Goal: Information Seeking & Learning: Learn about a topic

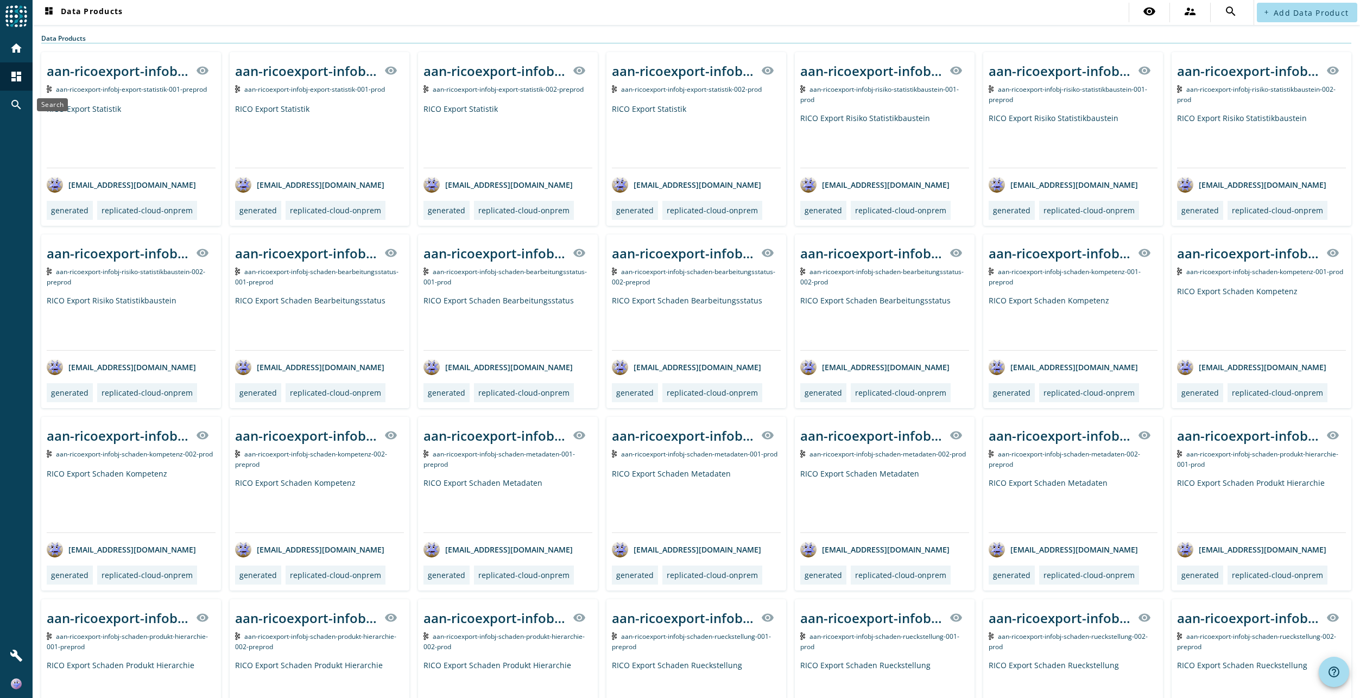
click at [12, 101] on mat-icon "search" at bounding box center [16, 104] width 13 height 13
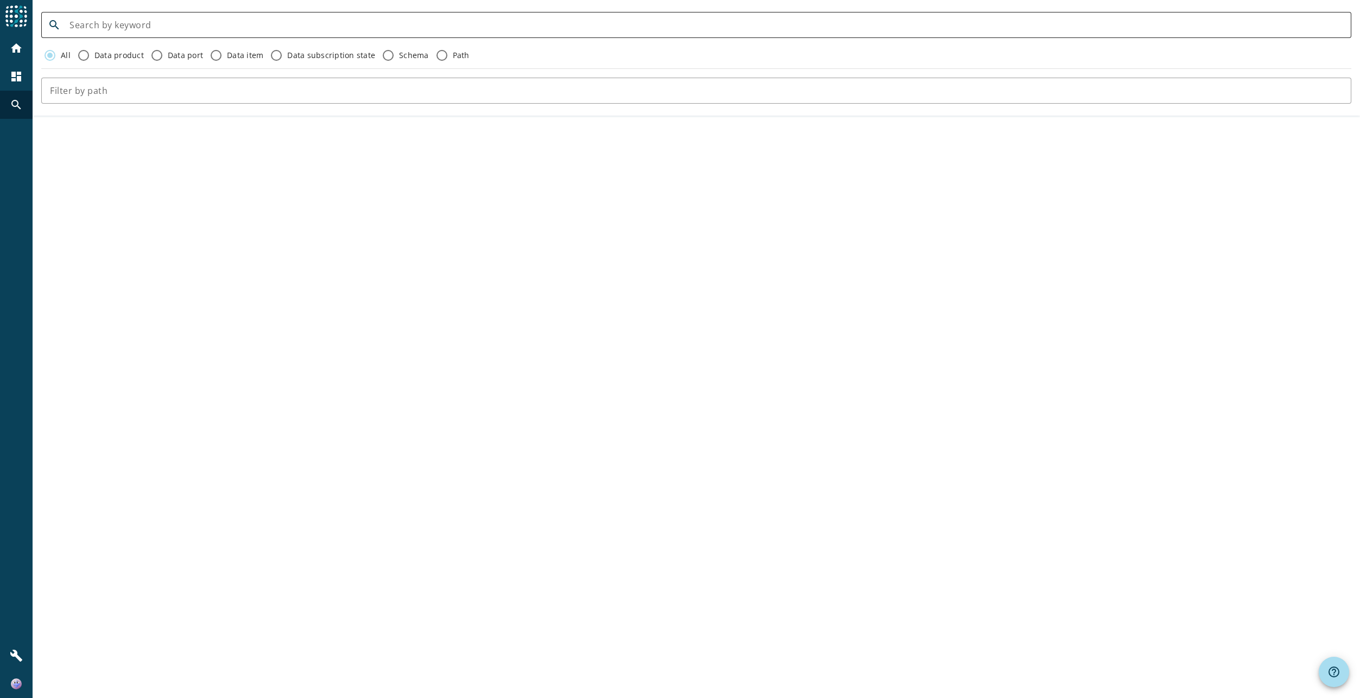
click at [189, 24] on input at bounding box center [705, 24] width 1273 height 13
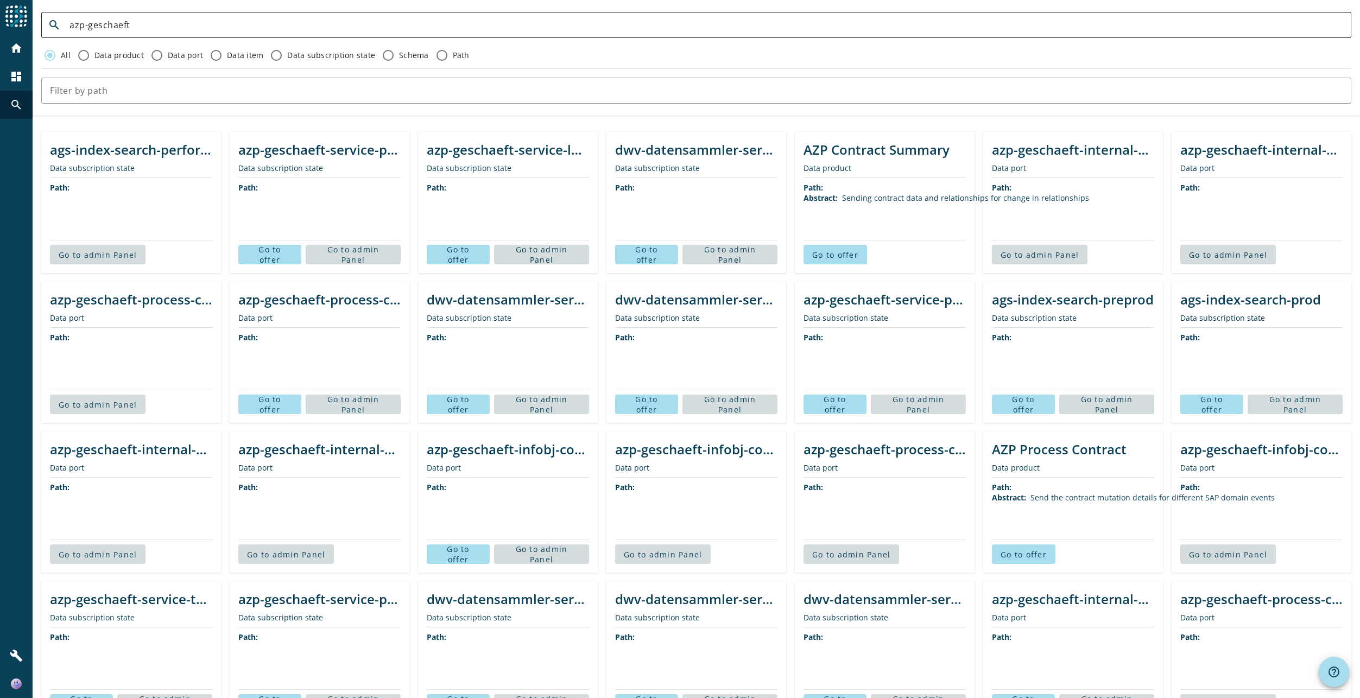
paste input "pdv-partner-process-zahlungsverbindung-uebertragung"
click at [497, 21] on input "azp-geschaeft" at bounding box center [705, 24] width 1273 height 13
type input "pdv-partner-process-zahlungsverbindung-uebertragung"
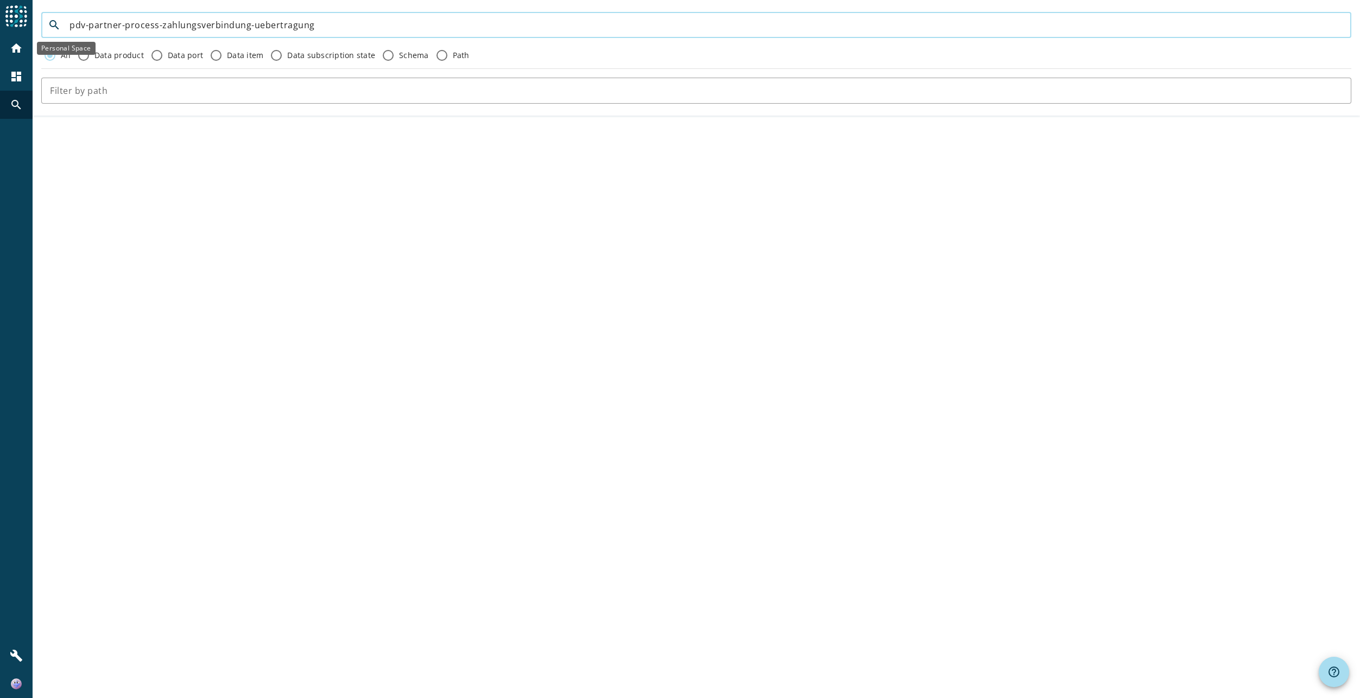
click at [23, 52] on div "home" at bounding box center [16, 48] width 28 height 28
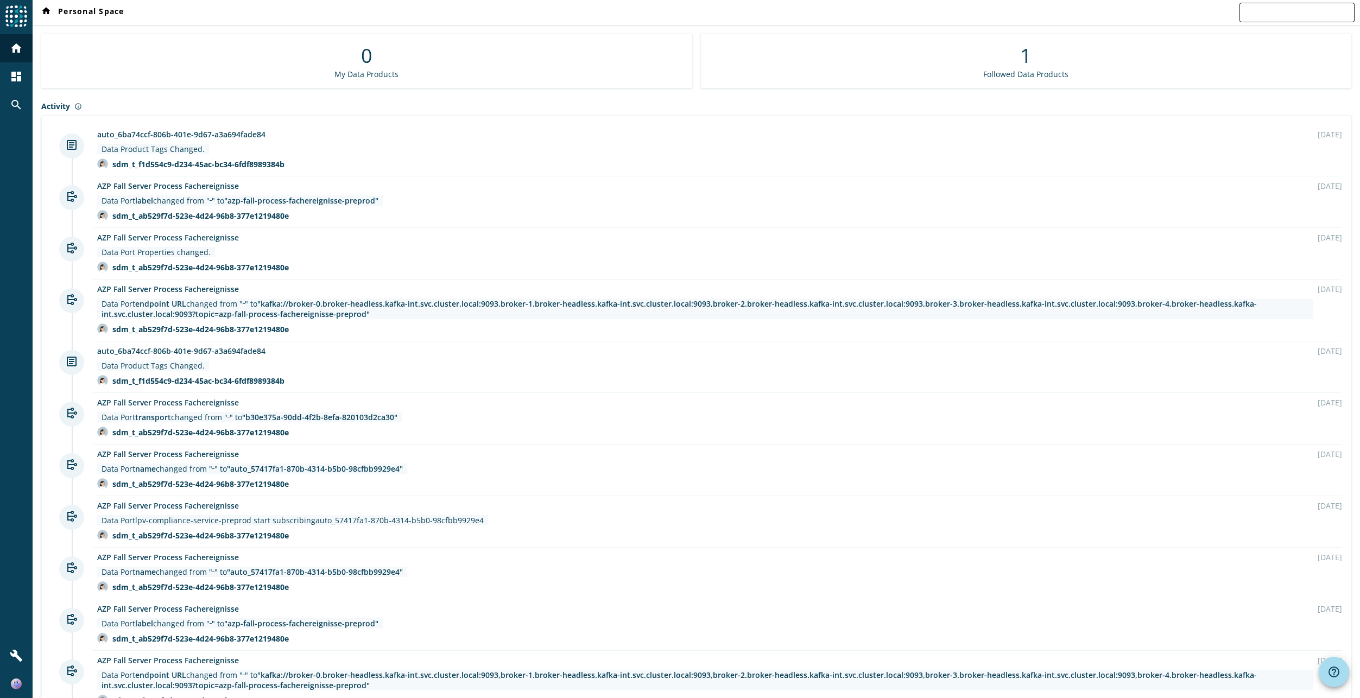
click at [1265, 18] on input "text" at bounding box center [1297, 12] width 98 height 13
click at [22, 87] on div "dashboard" at bounding box center [16, 76] width 28 height 28
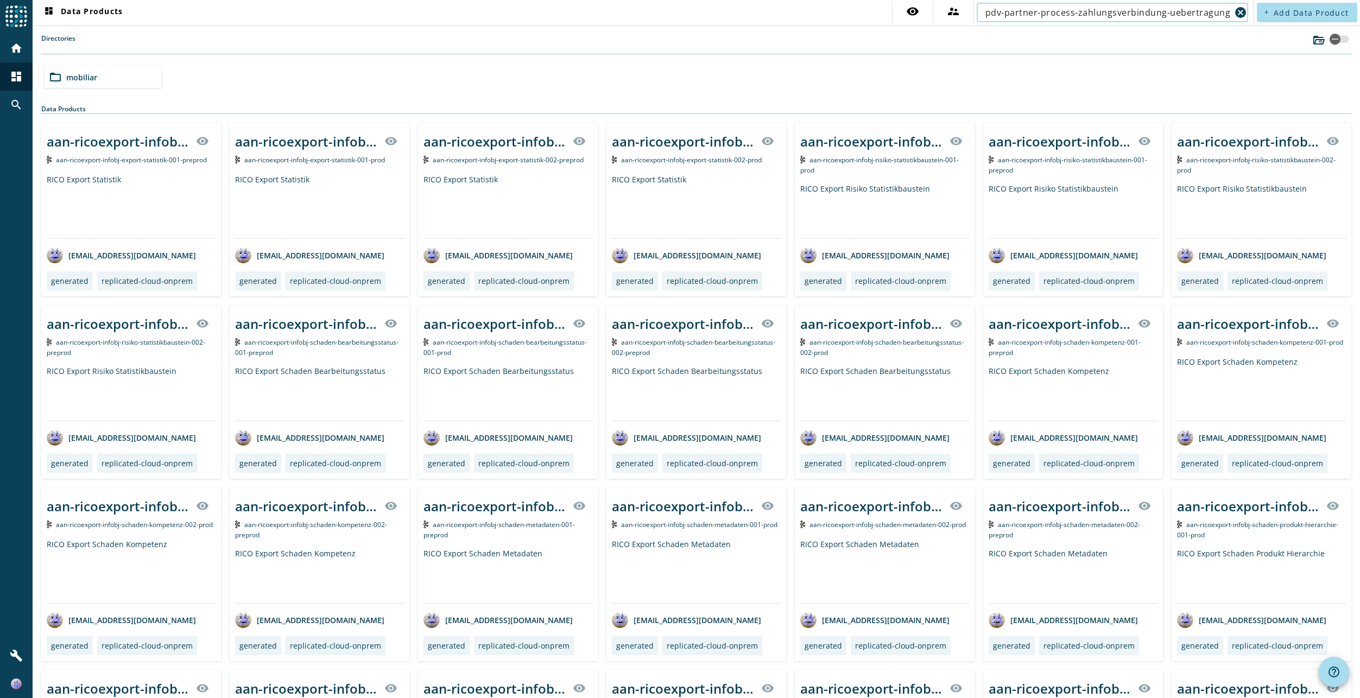
type input "pdv-partner-process-zahlungsverbindung-uebertragung"
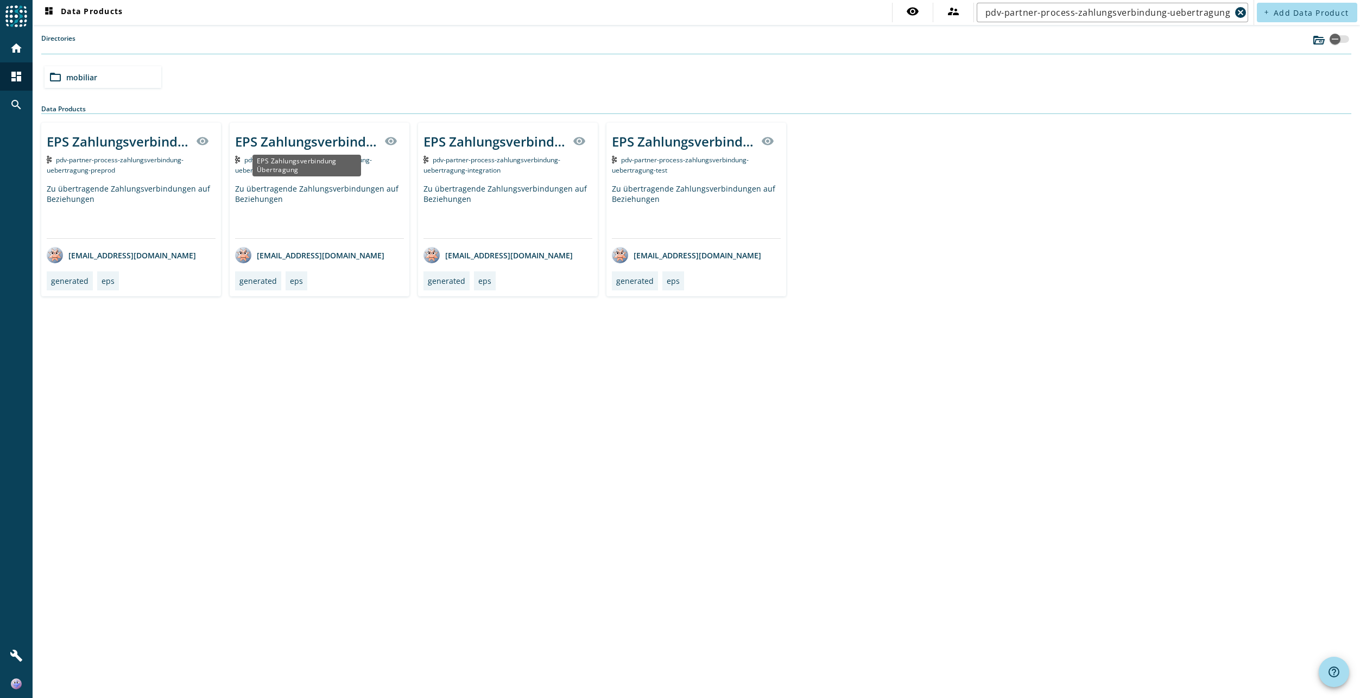
click at [364, 143] on div "EPS Zahlungsverbindung Übertragung" at bounding box center [306, 141] width 143 height 18
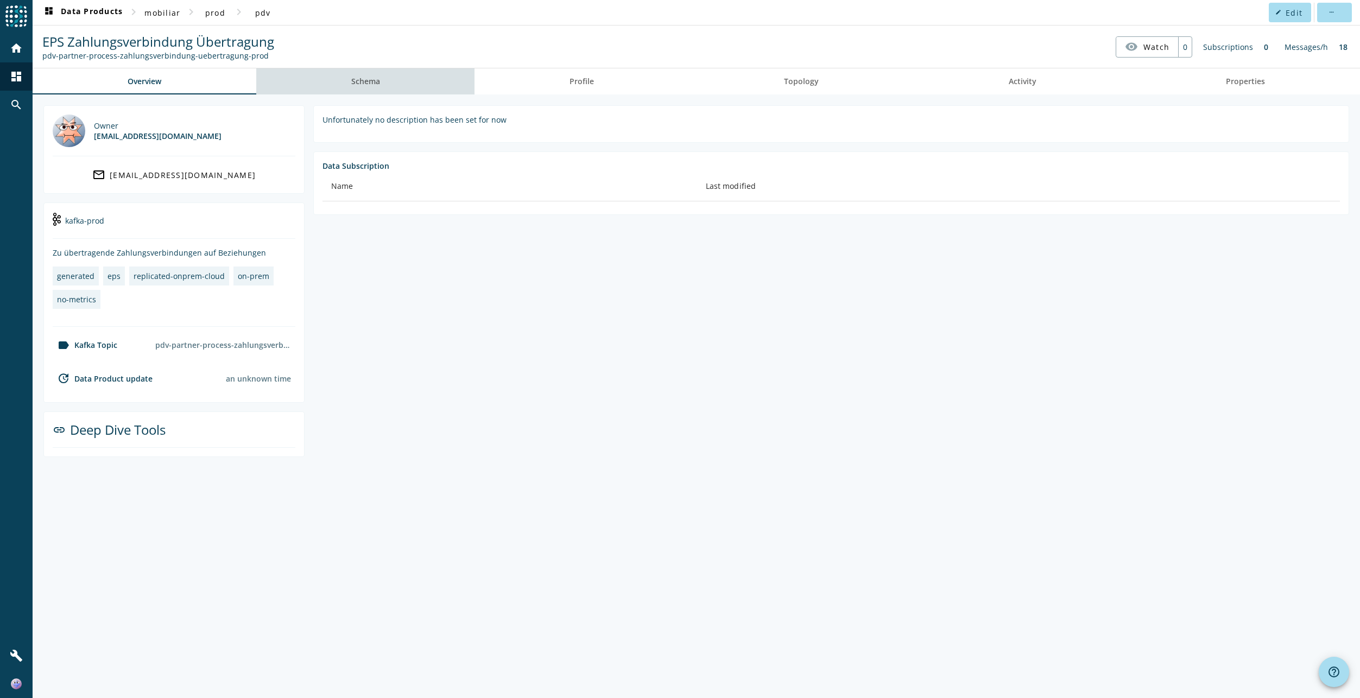
click at [377, 83] on span "Schema" at bounding box center [365, 82] width 29 height 8
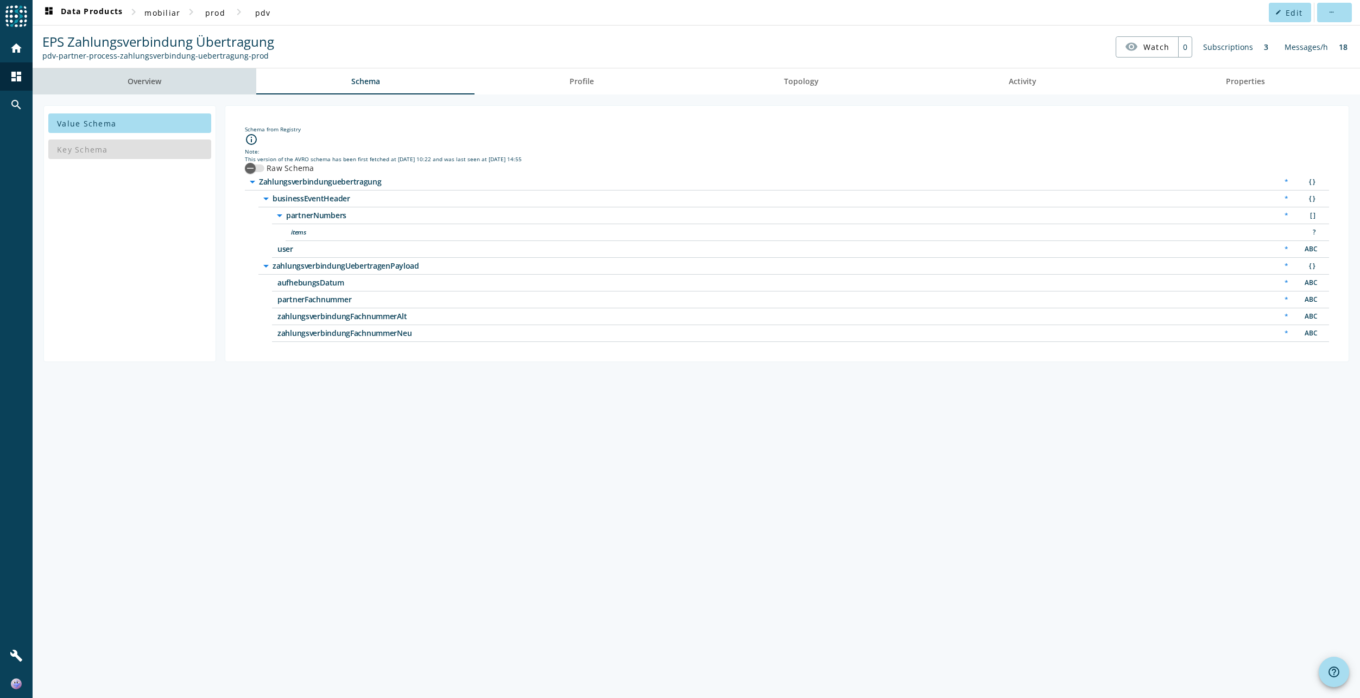
click at [200, 84] on link "Overview" at bounding box center [145, 81] width 224 height 26
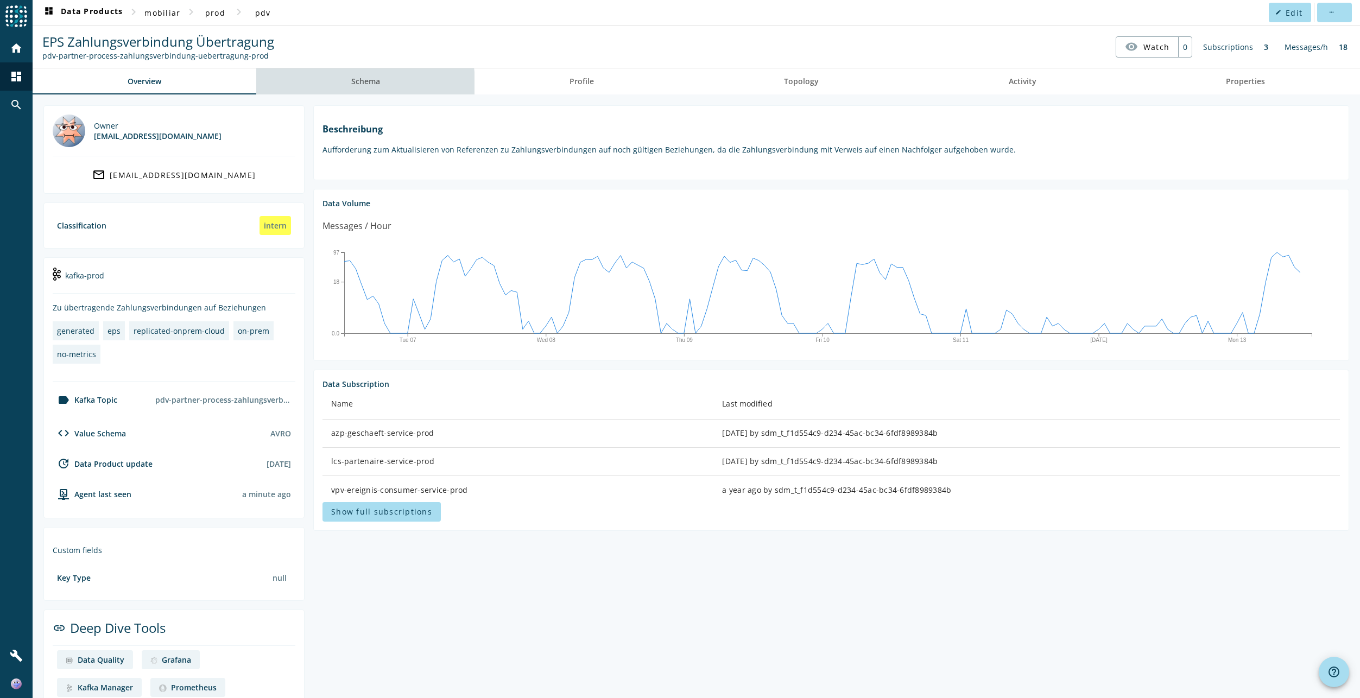
click at [353, 84] on span "Schema" at bounding box center [365, 82] width 29 height 8
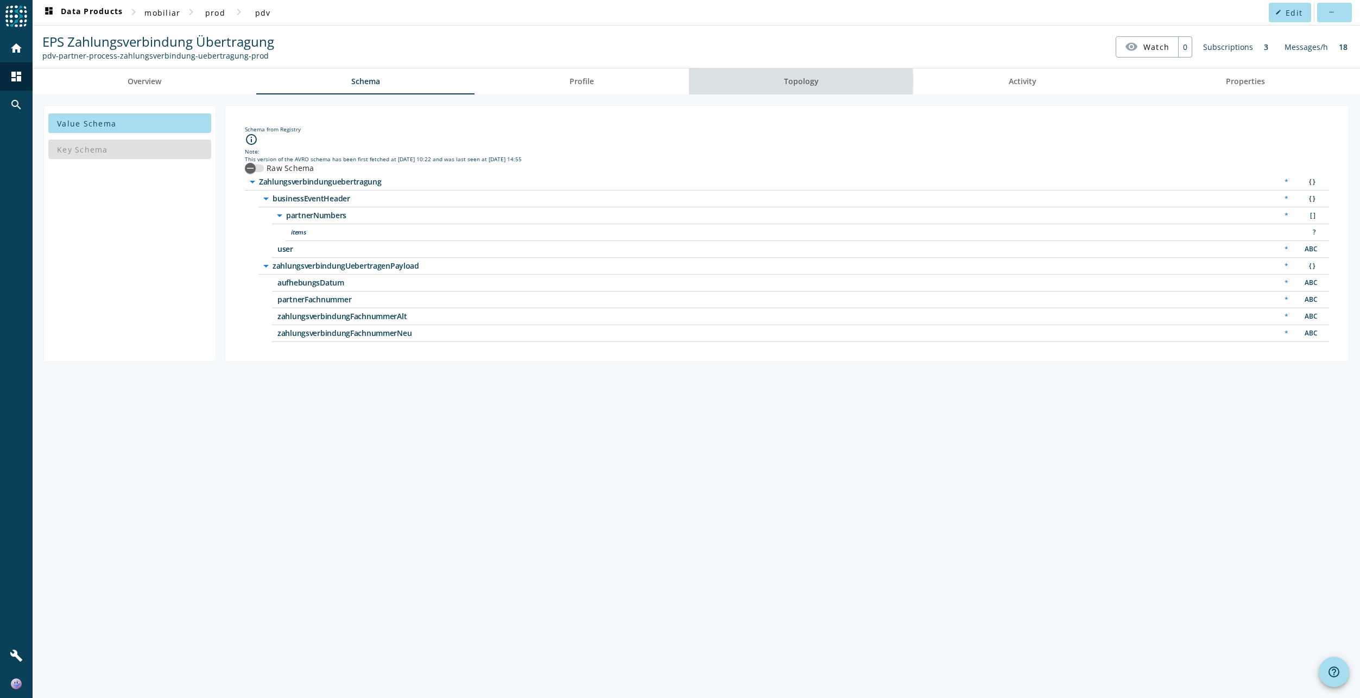
click at [791, 81] on span "Topology" at bounding box center [801, 82] width 35 height 8
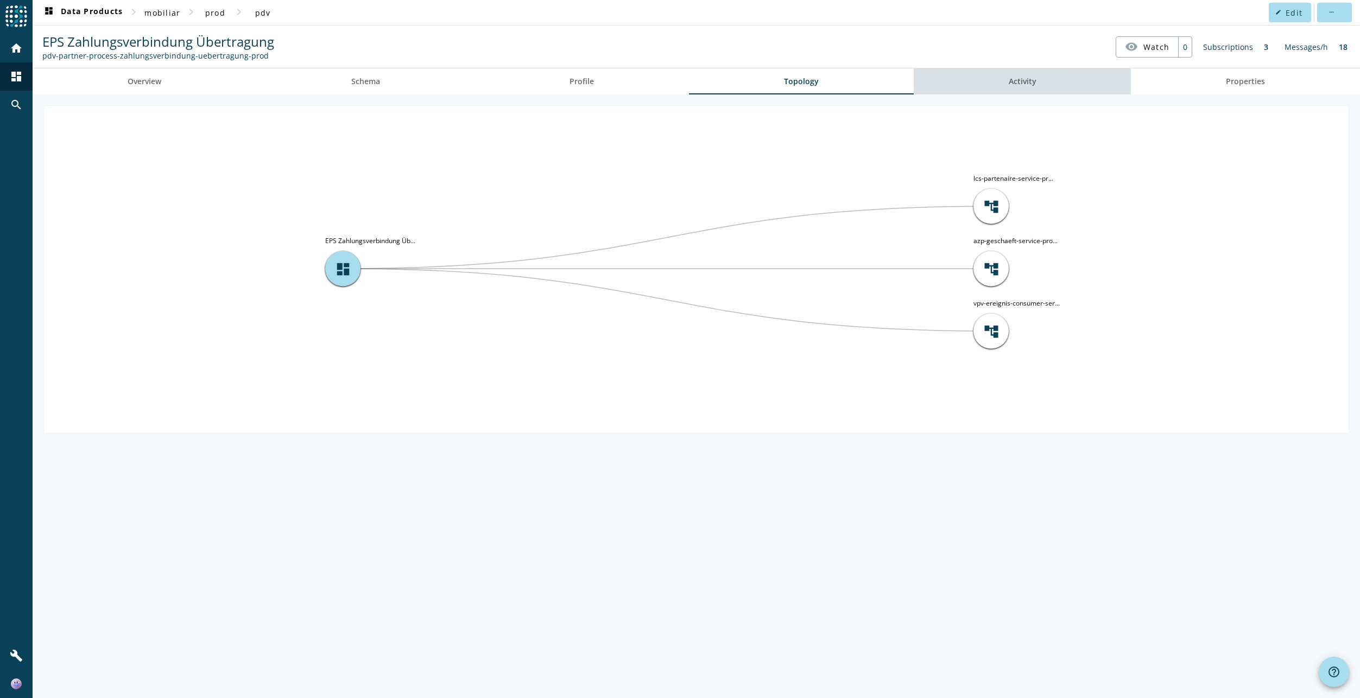
click at [965, 85] on link "Activity" at bounding box center [1023, 81] width 218 height 26
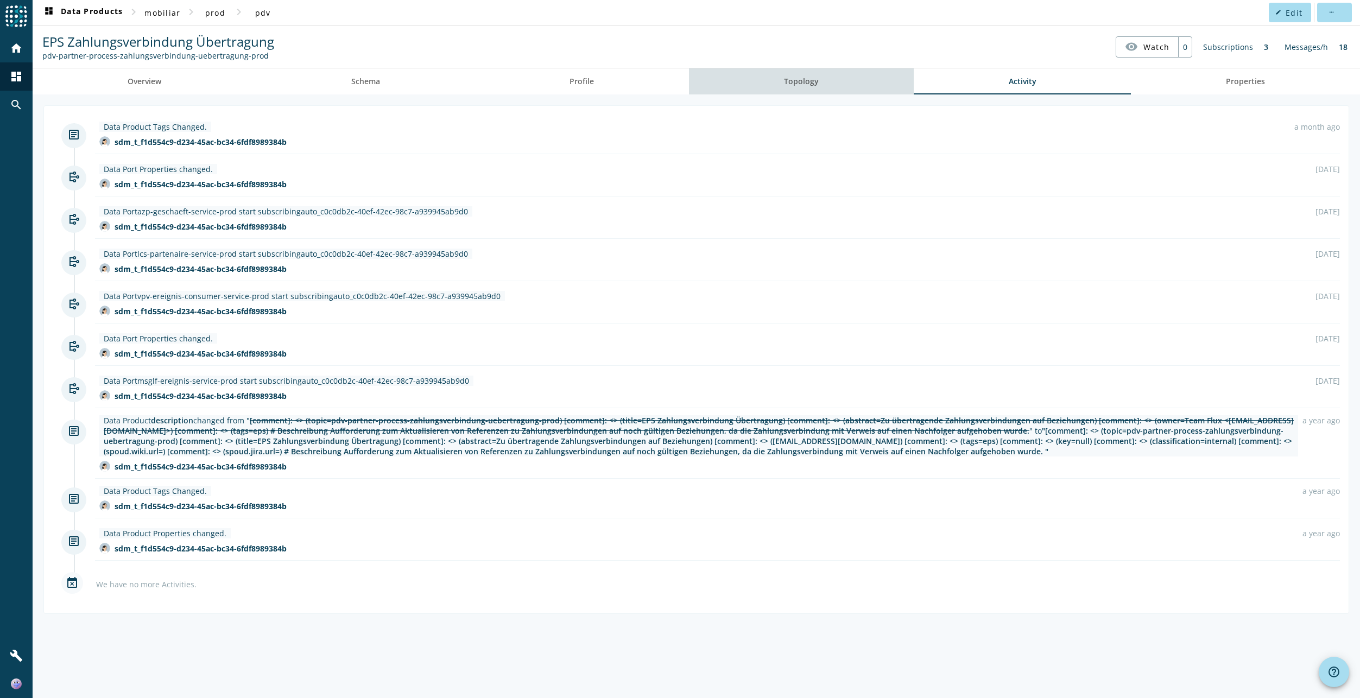
click at [842, 81] on link "Topology" at bounding box center [801, 81] width 225 height 26
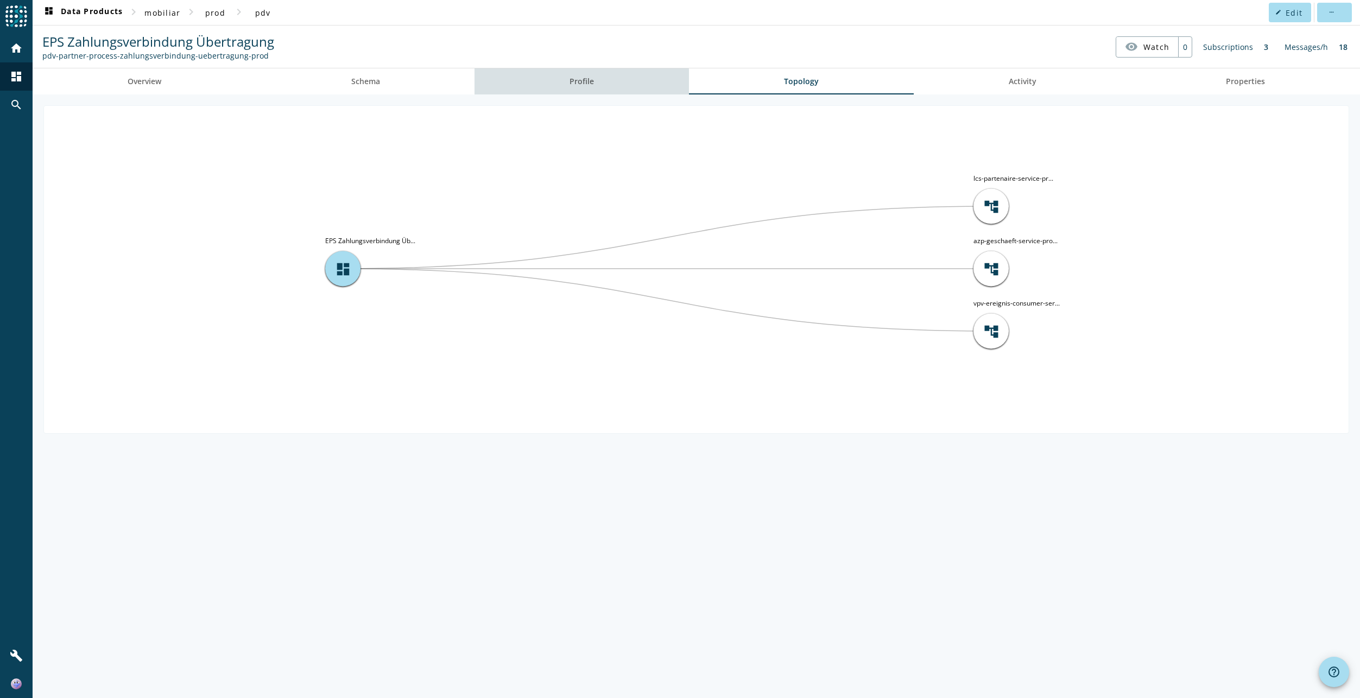
click at [566, 86] on link "Profile" at bounding box center [581, 81] width 214 height 26
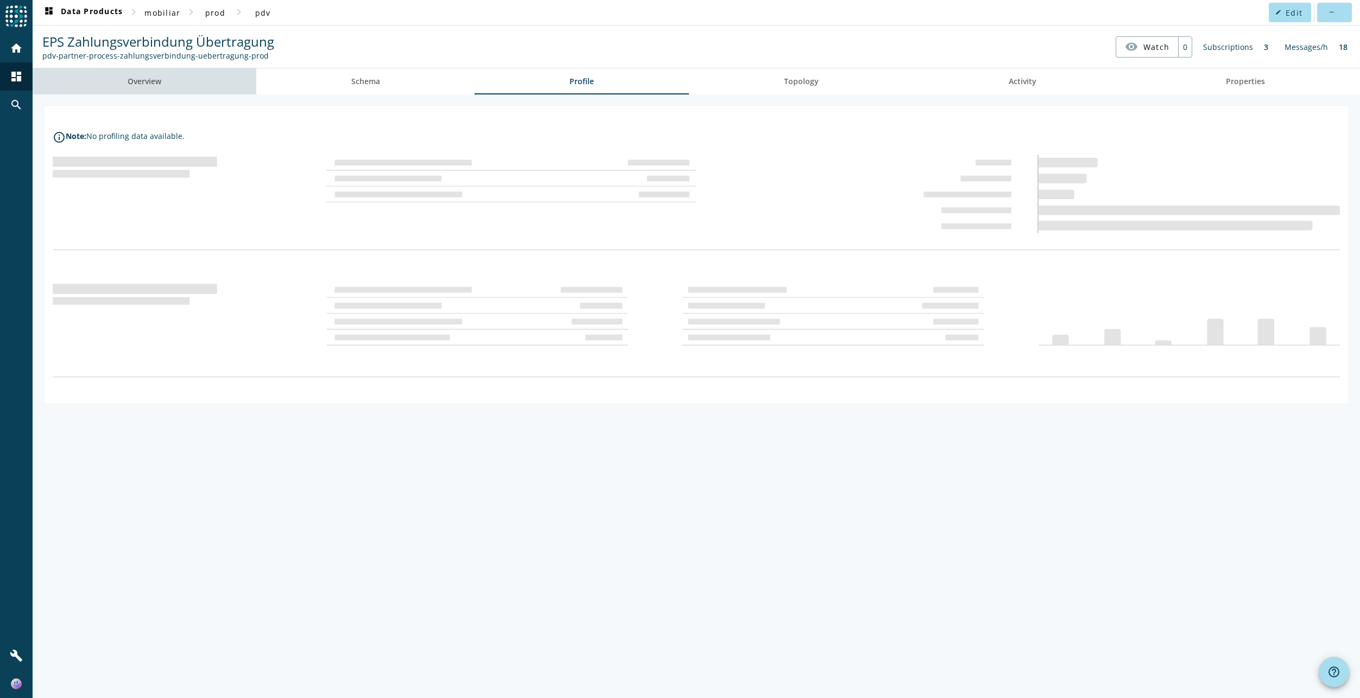
click at [236, 83] on link "Overview" at bounding box center [145, 81] width 224 height 26
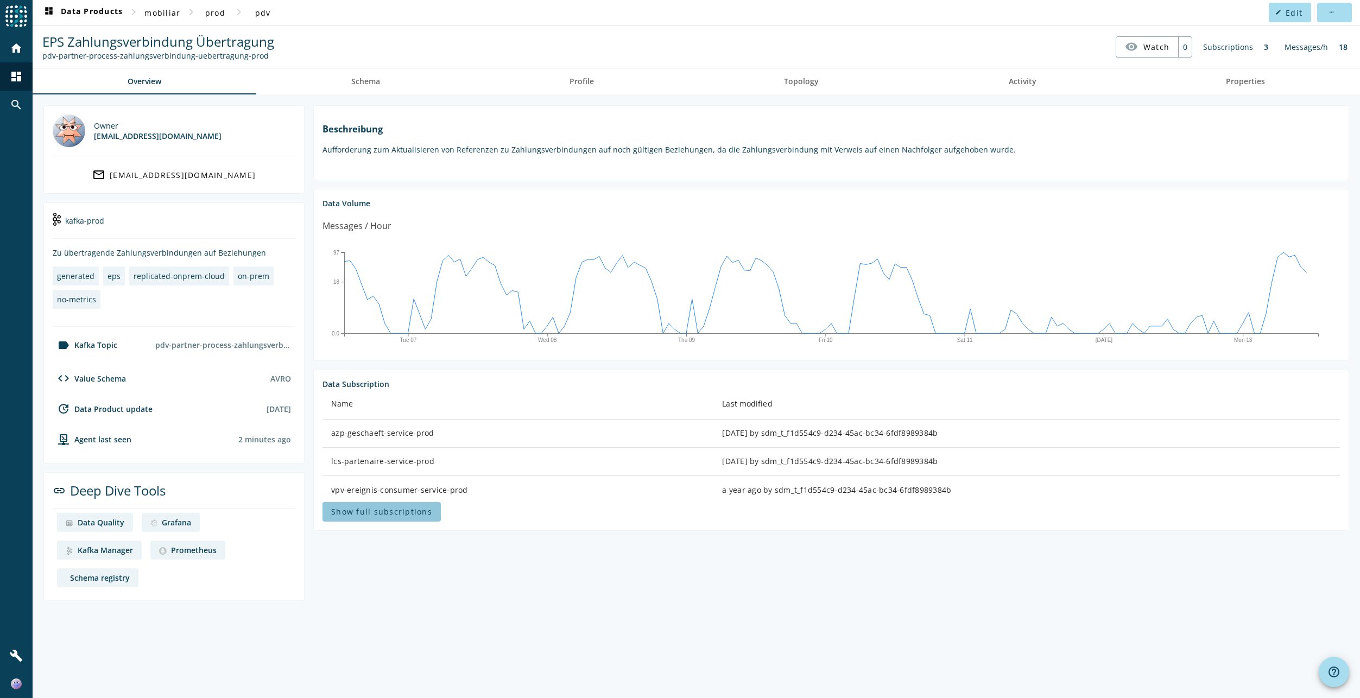
click at [402, 525] on span at bounding box center [381, 512] width 118 height 26
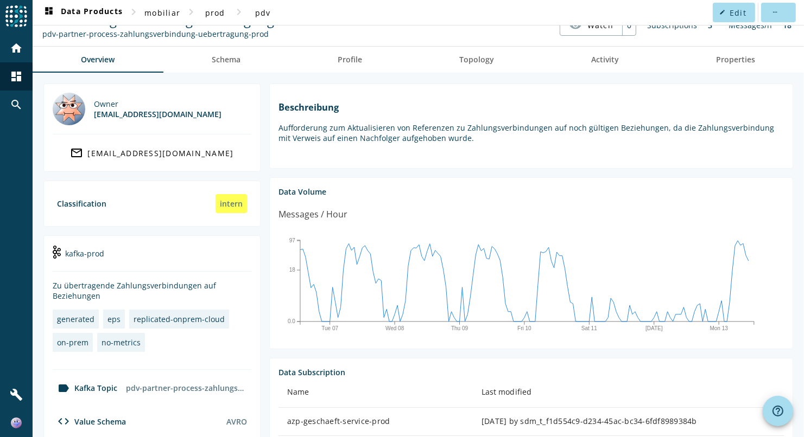
scroll to position [21, 0]
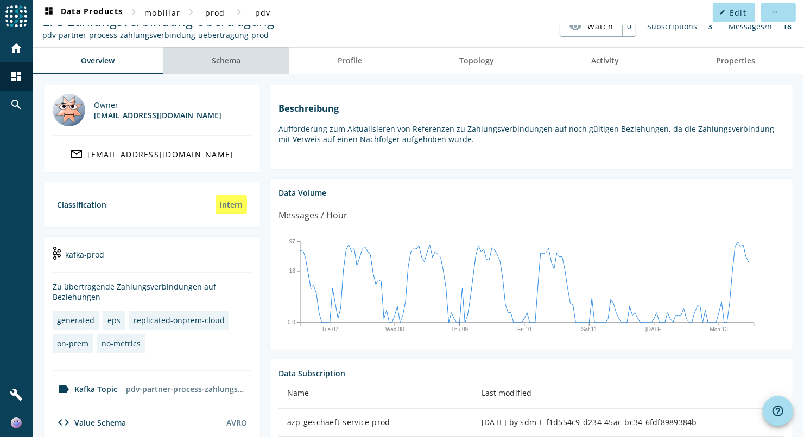
click at [251, 54] on link "Schema" at bounding box center [226, 61] width 126 height 26
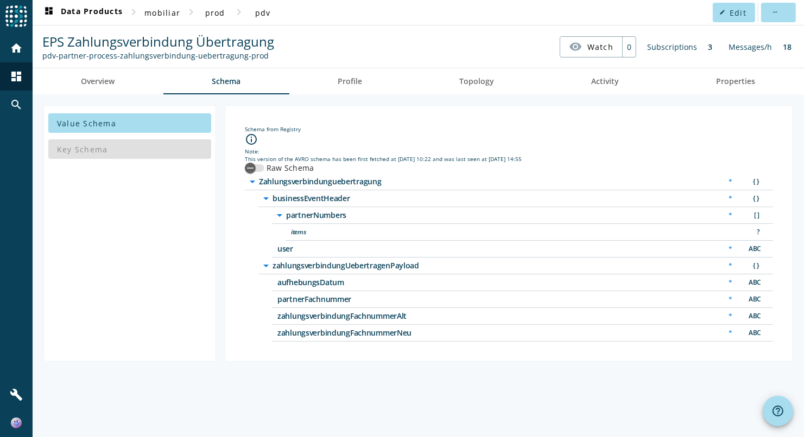
click at [329, 106] on div "Schema from Registry info_outline Note: This version of the AVRO schema has bee…" at bounding box center [509, 233] width 568 height 257
click at [352, 98] on div "Value Schema Key Schema Schema from Registry info_outline Note: This version of…" at bounding box center [418, 265] width 771 height 343
click at [356, 93] on span "Profile" at bounding box center [350, 81] width 24 height 26
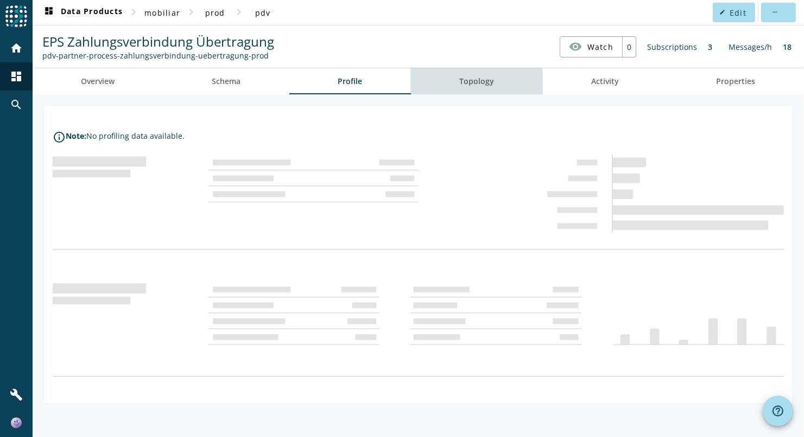
click at [455, 87] on link "Topology" at bounding box center [477, 81] width 132 height 26
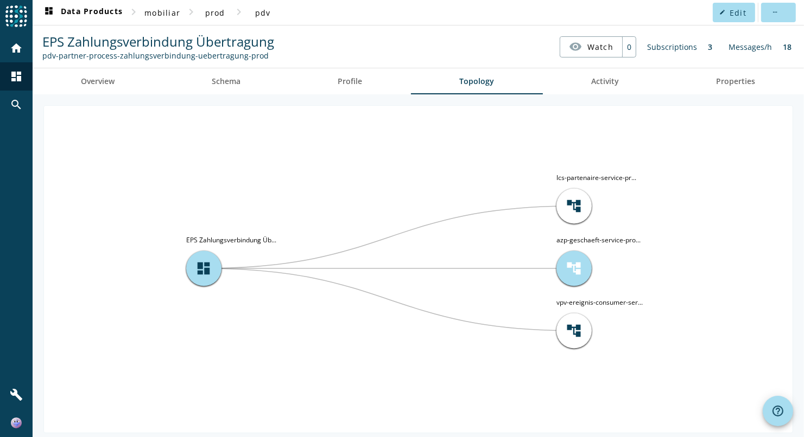
click at [570, 263] on span "account_tree" at bounding box center [574, 269] width 16 height 16
click at [597, 240] on tspan "azp-geschaeft-service-pro..." at bounding box center [598, 240] width 84 height 9
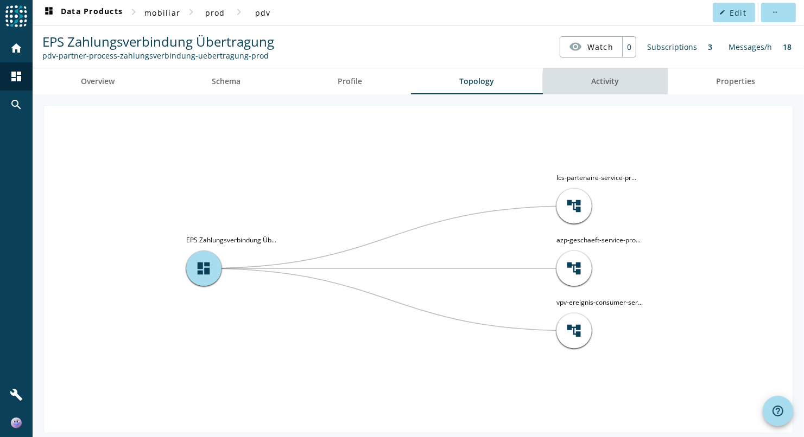
click at [624, 83] on link "Activity" at bounding box center [605, 81] width 125 height 26
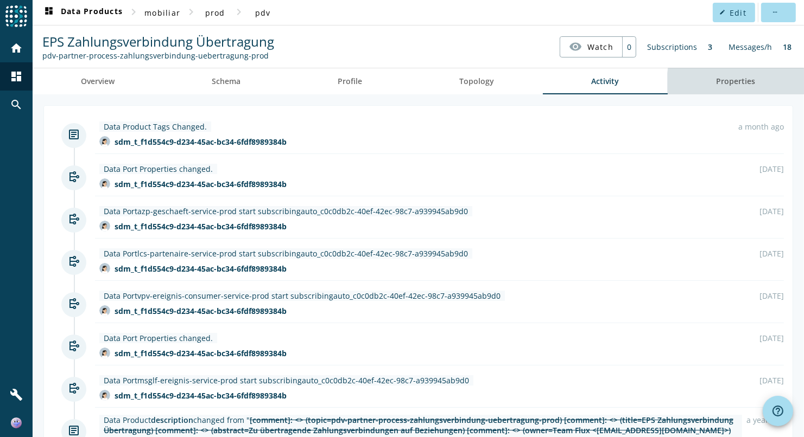
click at [749, 83] on link "Properties" at bounding box center [736, 81] width 136 height 26
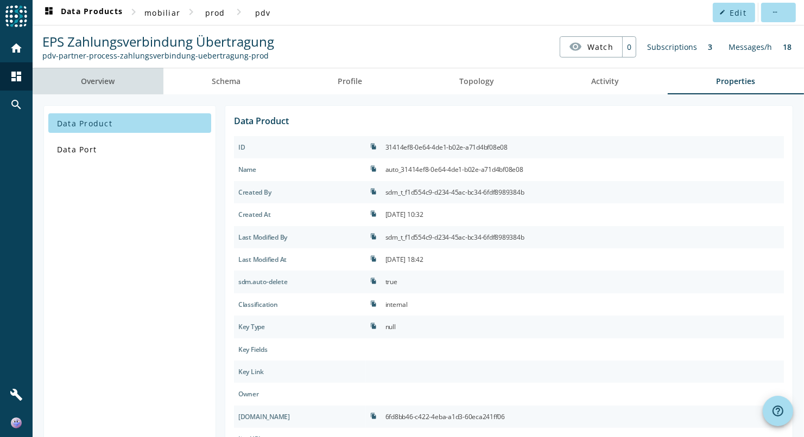
click at [93, 78] on span "Overview" at bounding box center [98, 82] width 34 height 8
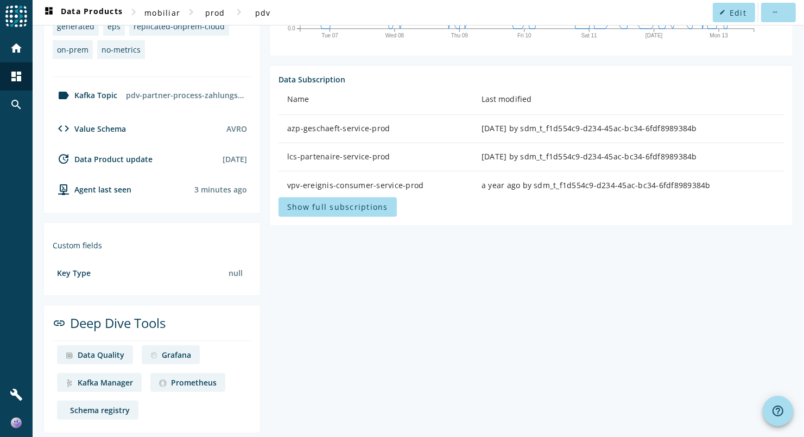
scroll to position [318, 0]
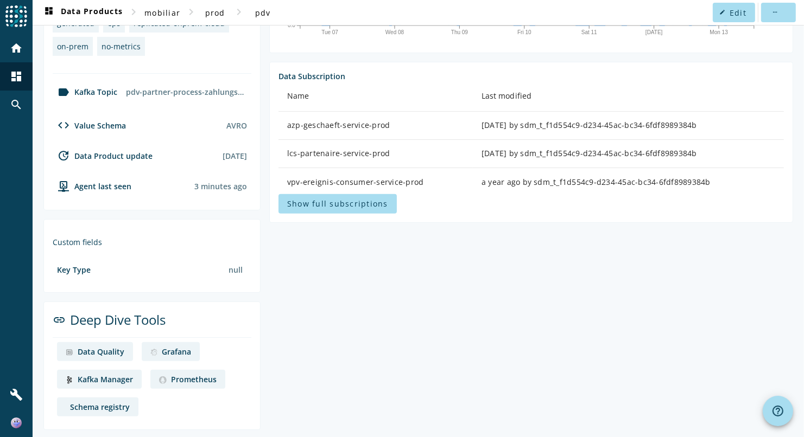
click at [114, 375] on div "[PERSON_NAME] Manager" at bounding box center [105, 380] width 55 height 10
click at [205, 375] on div "Prometheus" at bounding box center [194, 380] width 46 height 10
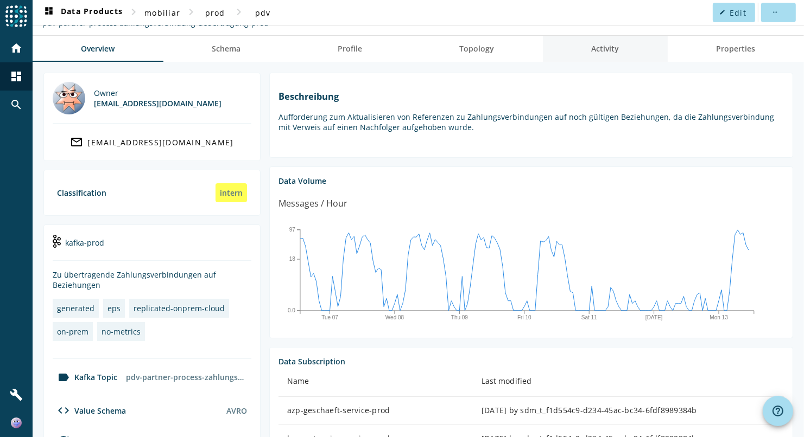
scroll to position [0, 0]
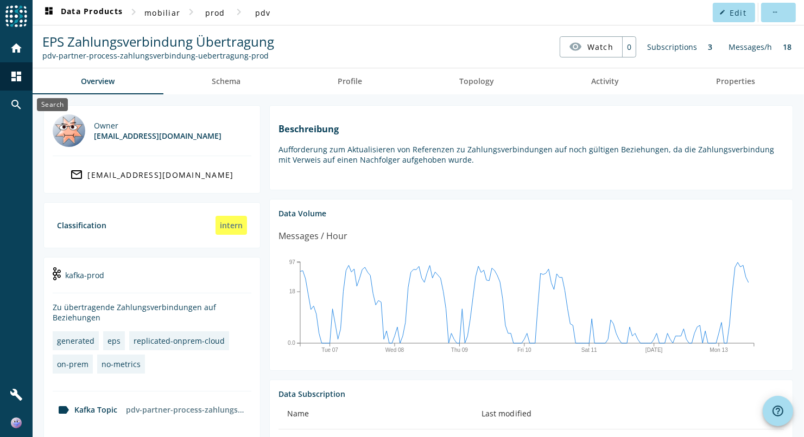
click at [27, 97] on div "search" at bounding box center [16, 105] width 28 height 28
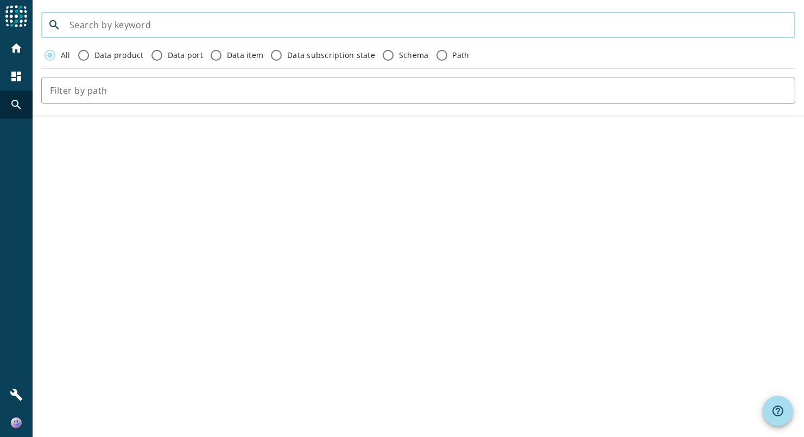
paste input "pdv-partner-process-partnerconsolidated"
click at [134, 20] on input "pdv-partner-process-partnerconsolidated" at bounding box center [427, 24] width 717 height 13
type input "pdv-partner-process-partnerconsolidated"
click at [19, 42] on mat-icon "home" at bounding box center [16, 48] width 13 height 13
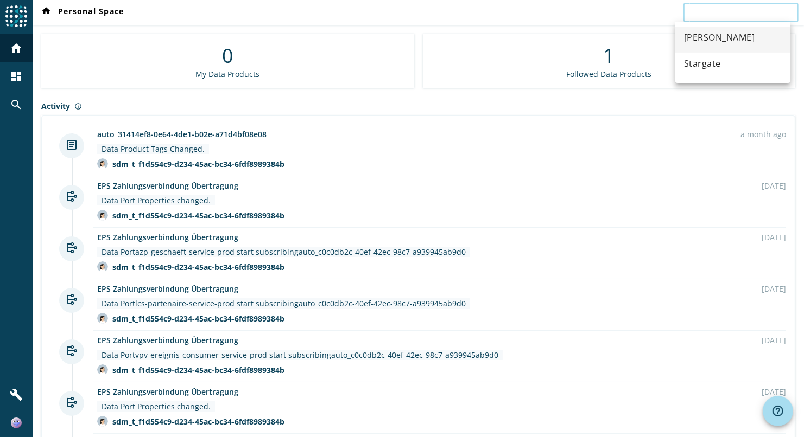
click at [720, 16] on input "text" at bounding box center [741, 12] width 98 height 13
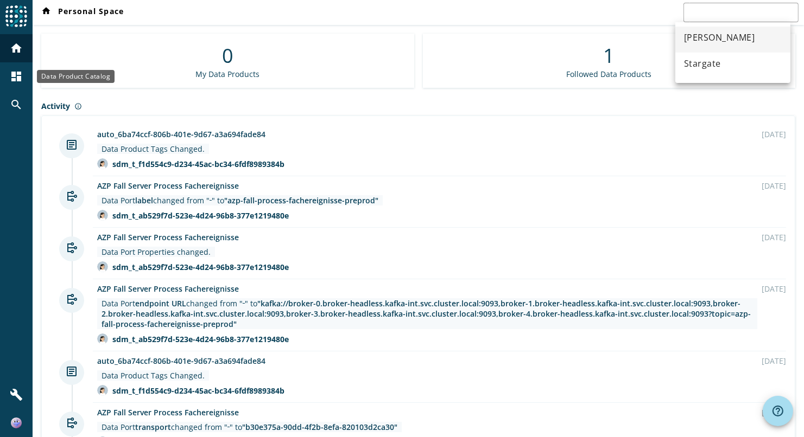
click at [11, 69] on div "dashboard" at bounding box center [16, 76] width 28 height 28
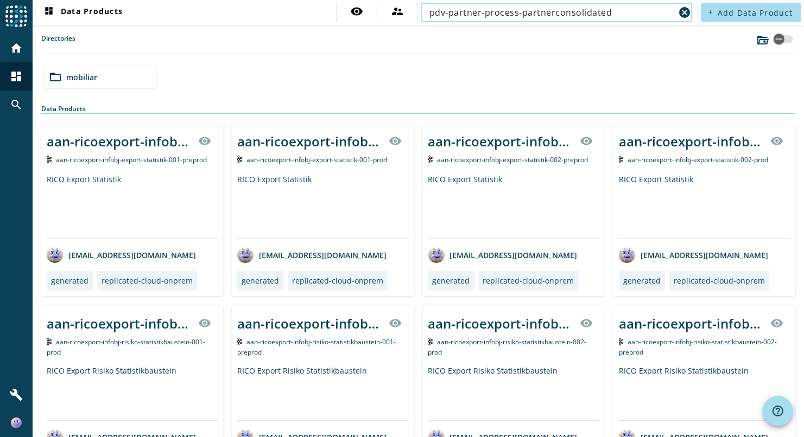
click at [608, 10] on input "pdv-partner-process-partnerconsolidated" at bounding box center [551, 12] width 245 height 13
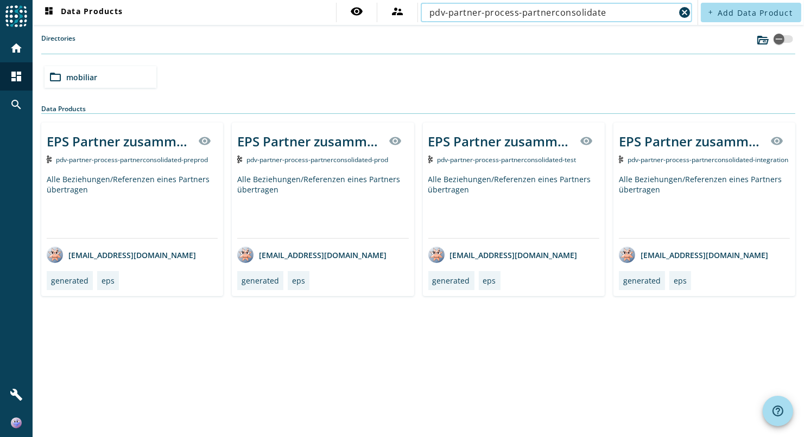
type input "pdv-partner-process-partnerconsolidated"
click at [301, 141] on div "EPS Partner zusammengelegt" at bounding box center [309, 141] width 145 height 18
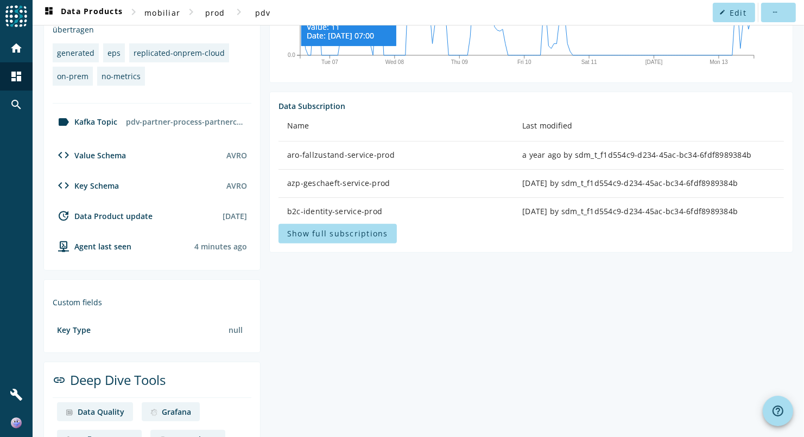
scroll to position [290, 0]
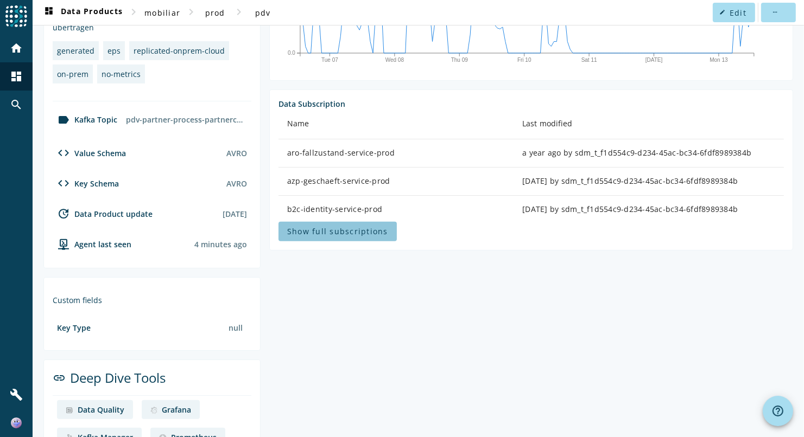
click at [358, 237] on span "Show full subscriptions" at bounding box center [337, 231] width 101 height 10
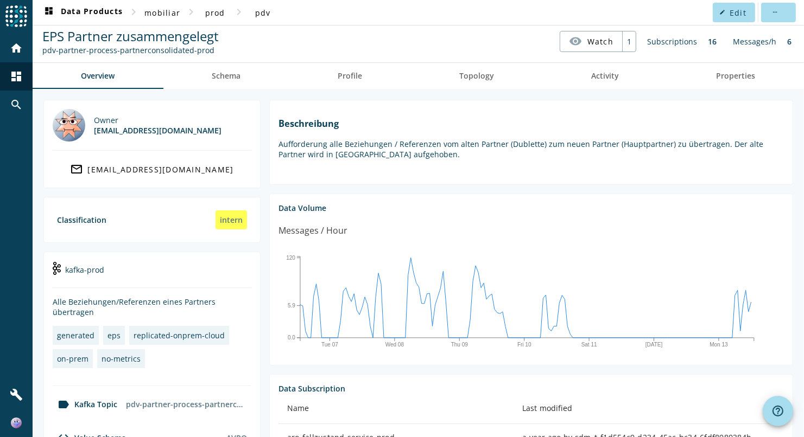
scroll to position [0, 0]
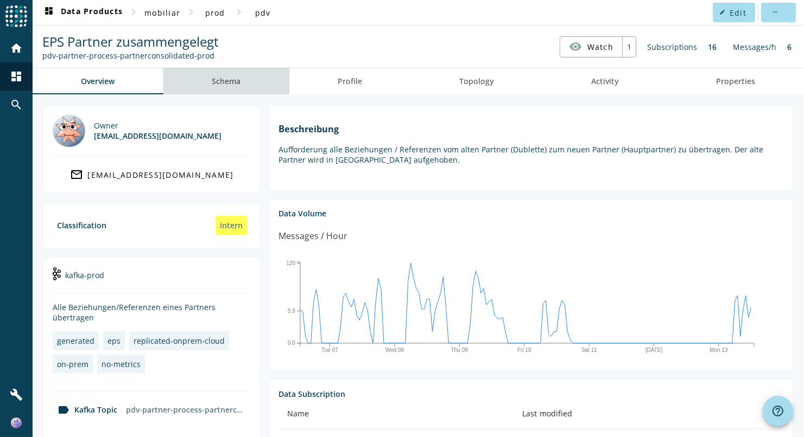
click at [247, 71] on link "Schema" at bounding box center [226, 81] width 126 height 26
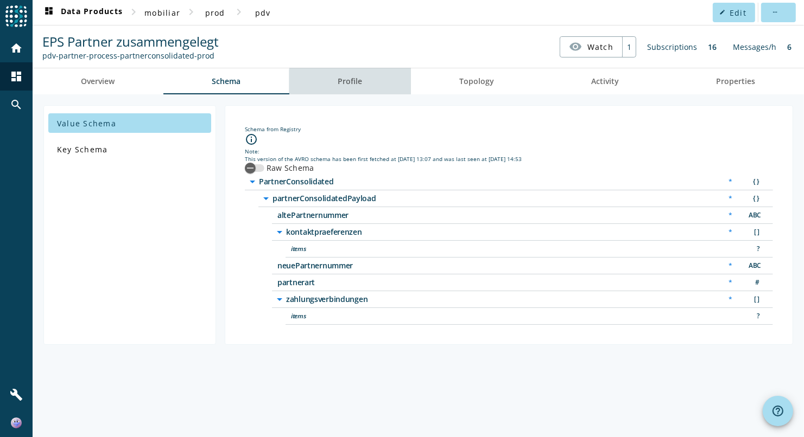
click at [363, 90] on span "Profile" at bounding box center [350, 81] width 24 height 26
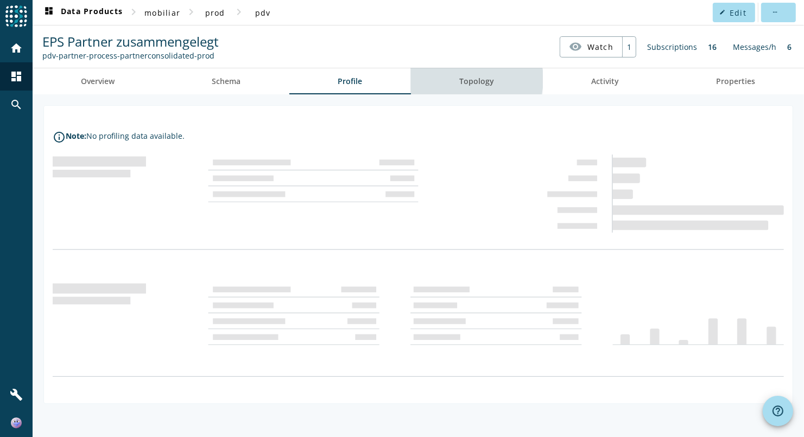
click at [470, 79] on span "Topology" at bounding box center [477, 82] width 35 height 8
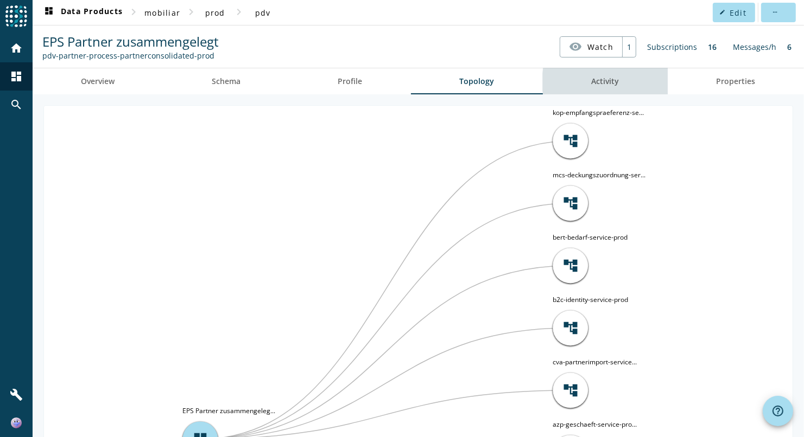
click at [609, 81] on span "Activity" at bounding box center [606, 82] width 28 height 8
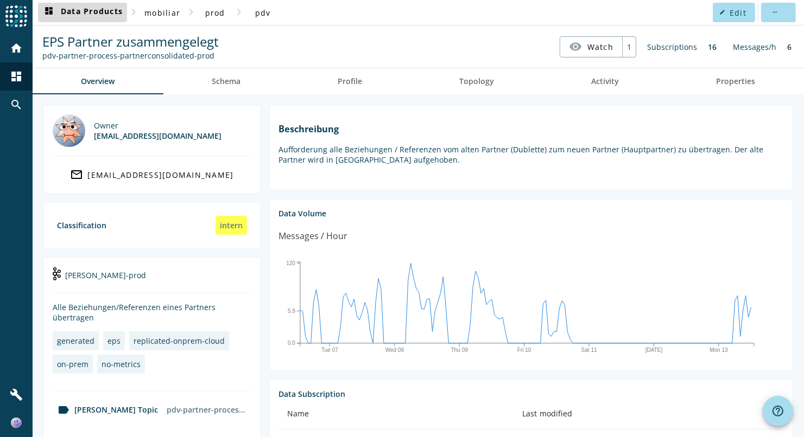
click at [85, 10] on span "dashboard Data Products" at bounding box center [82, 12] width 80 height 13
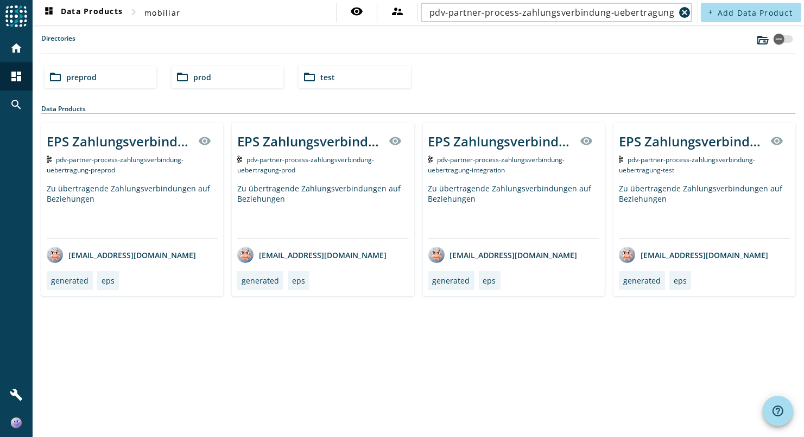
type input "pdv-partner-process-zahlungsverbindung-uebertragung"
click at [308, 143] on div "EPS Zahlungsverbindung Übertragung" at bounding box center [309, 141] width 145 height 18
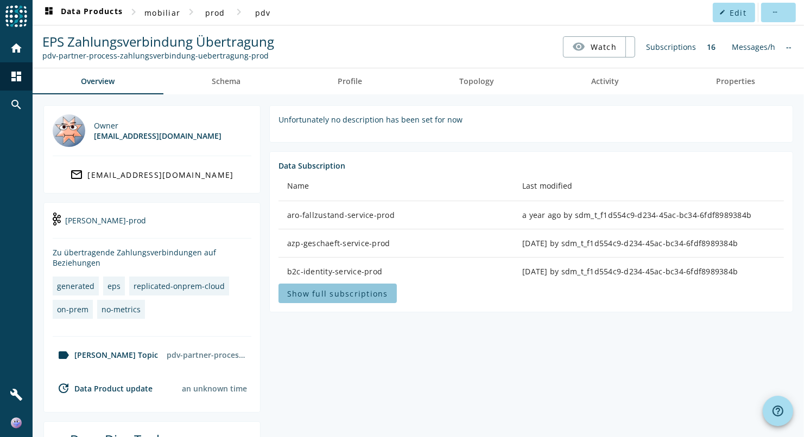
click at [351, 286] on span at bounding box center [337, 294] width 118 height 26
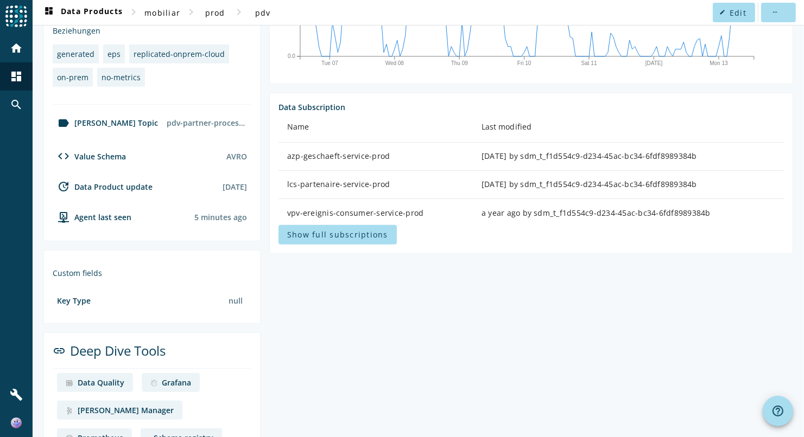
scroll to position [291, 0]
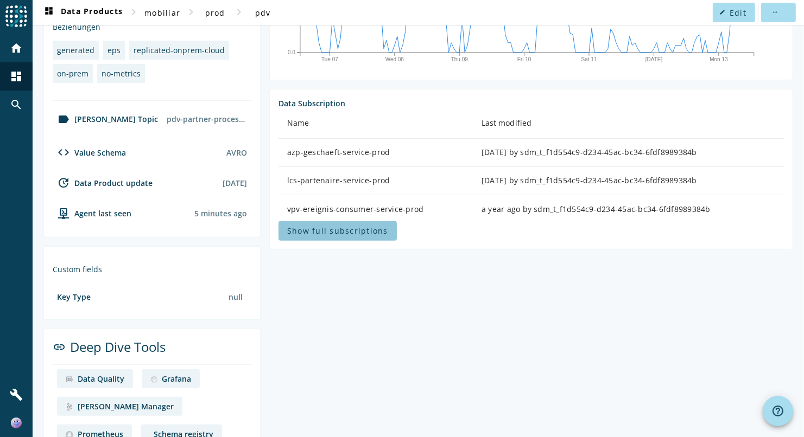
click at [379, 236] on span "Show full subscriptions" at bounding box center [337, 231] width 101 height 10
